Goal: Information Seeking & Learning: Find specific fact

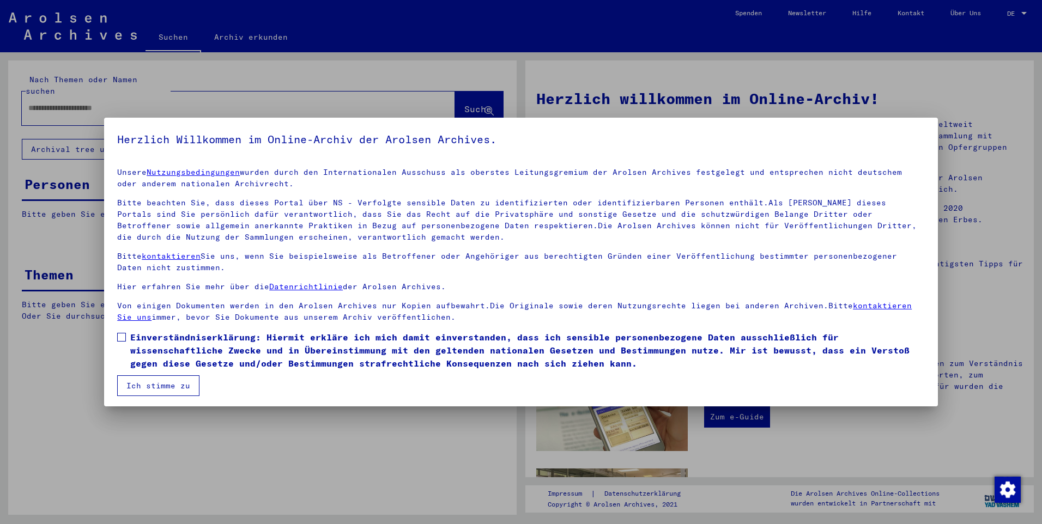
click at [123, 337] on span at bounding box center [121, 337] width 9 height 9
click at [149, 385] on button "Ich stimme zu" at bounding box center [158, 386] width 82 height 21
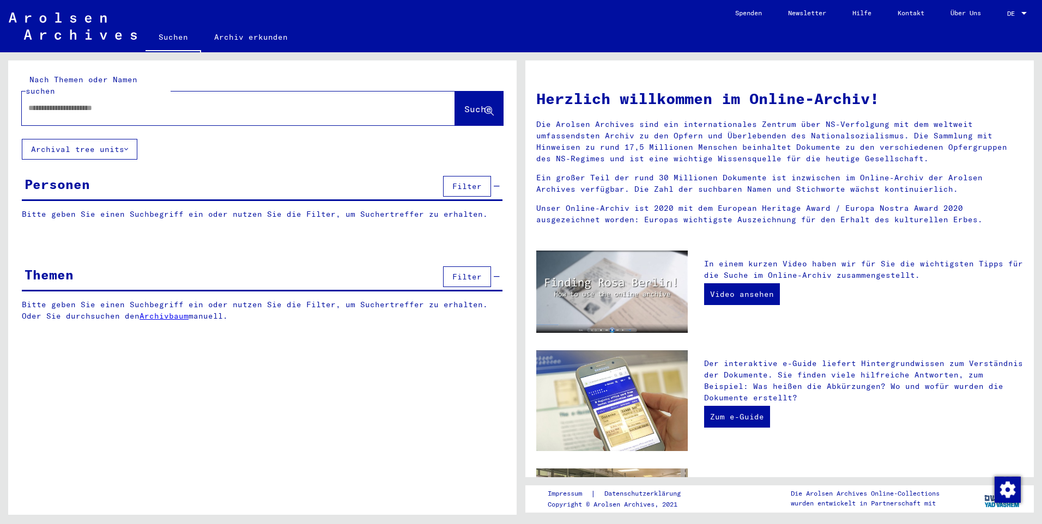
click at [57, 102] on input "text" at bounding box center [225, 107] width 394 height 11
type input "*"
type input "**********"
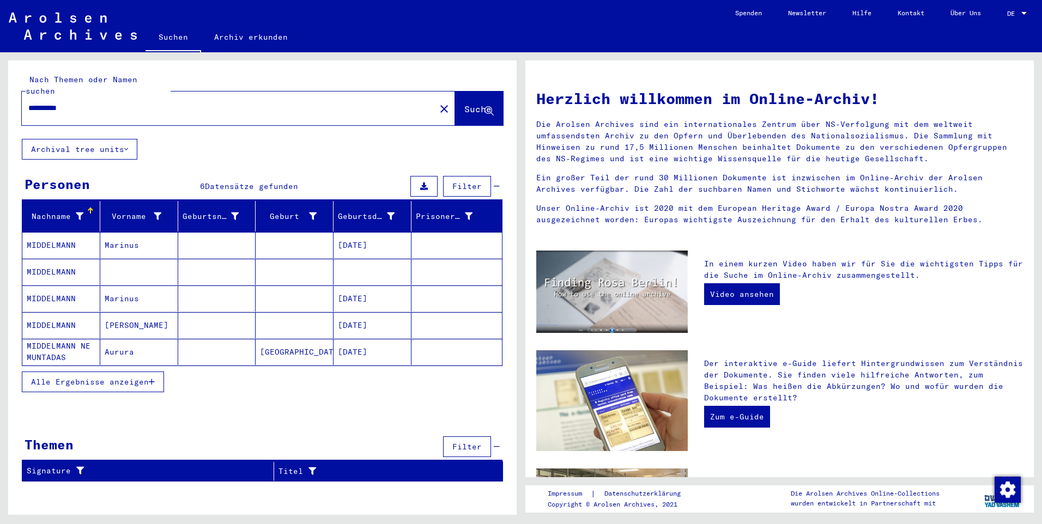
click at [98, 377] on span "Alle Ergebnisse anzeigen" at bounding box center [90, 382] width 118 height 10
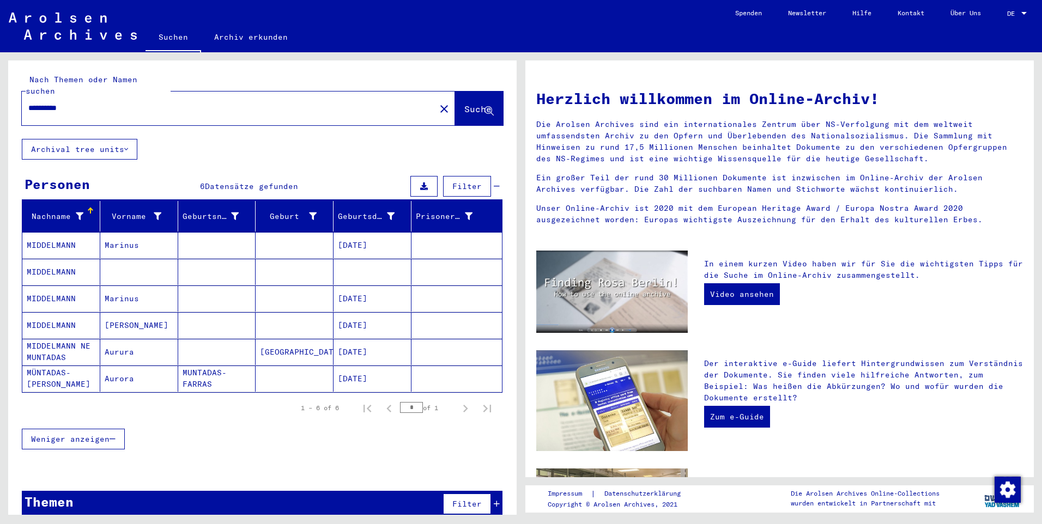
scroll to position [4, 0]
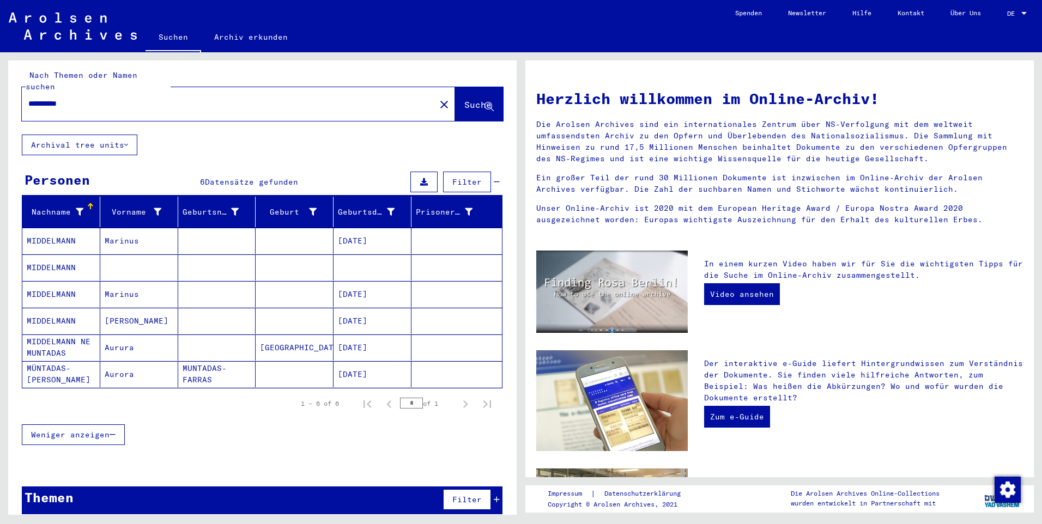
click at [58, 255] on mat-cell "MIDDELMANN" at bounding box center [61, 268] width 78 height 26
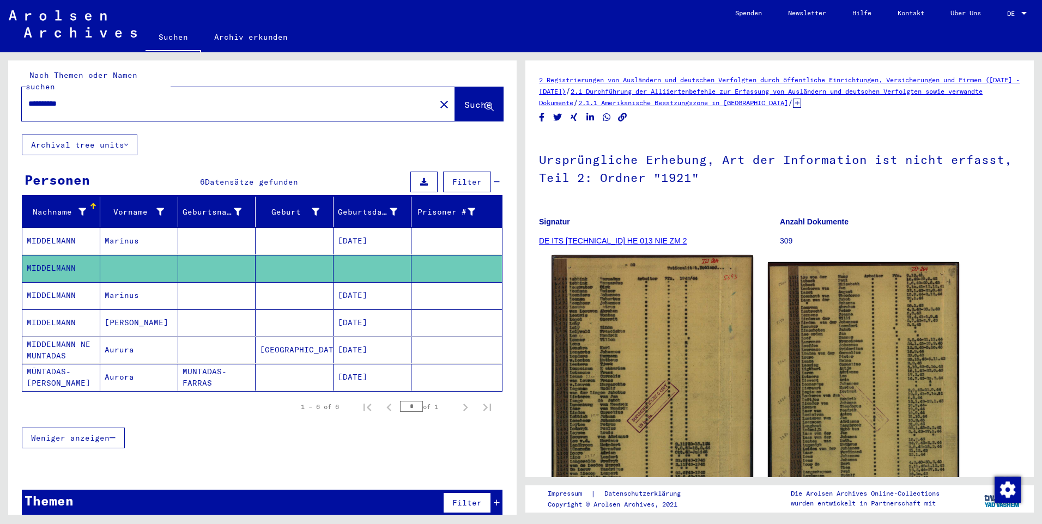
click at [640, 408] on img at bounding box center [652, 395] width 201 height 279
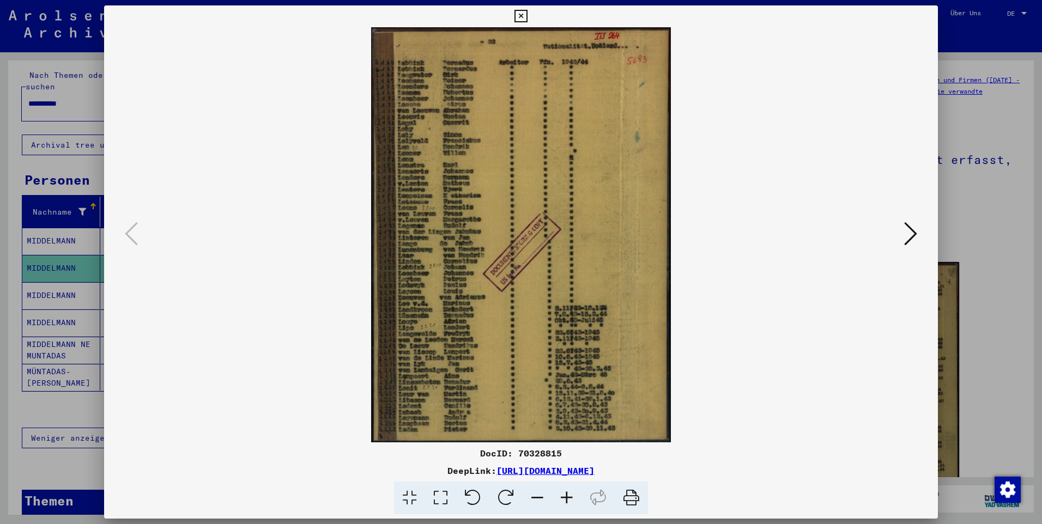
click at [908, 227] on icon at bounding box center [910, 234] width 13 height 26
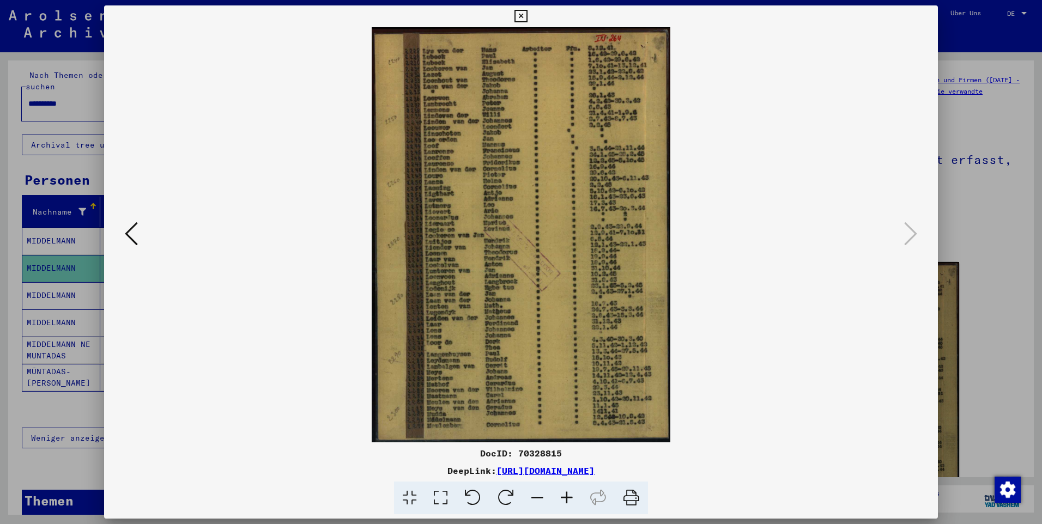
click at [126, 234] on icon at bounding box center [131, 234] width 13 height 26
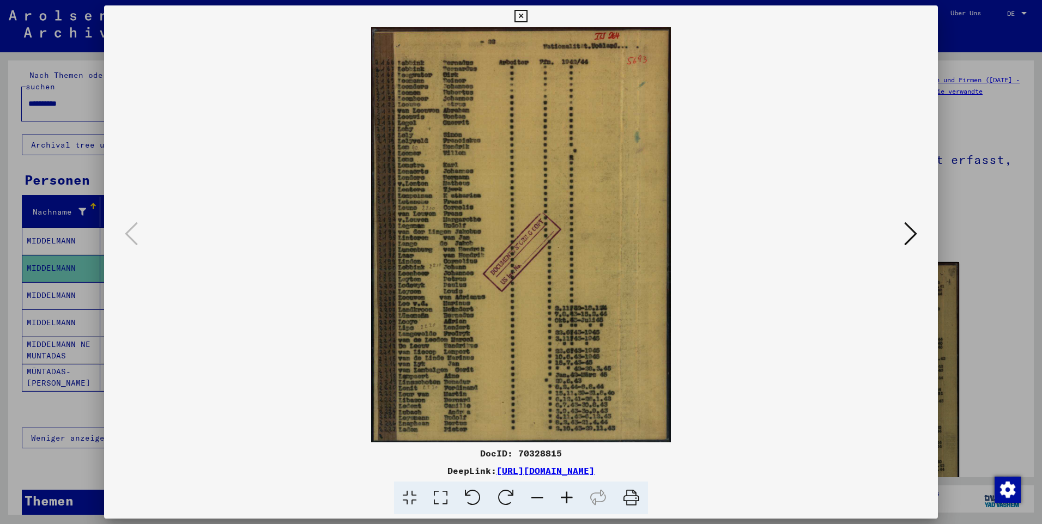
click at [970, 26] on div at bounding box center [521, 262] width 1042 height 524
